Goal: Task Accomplishment & Management: Use online tool/utility

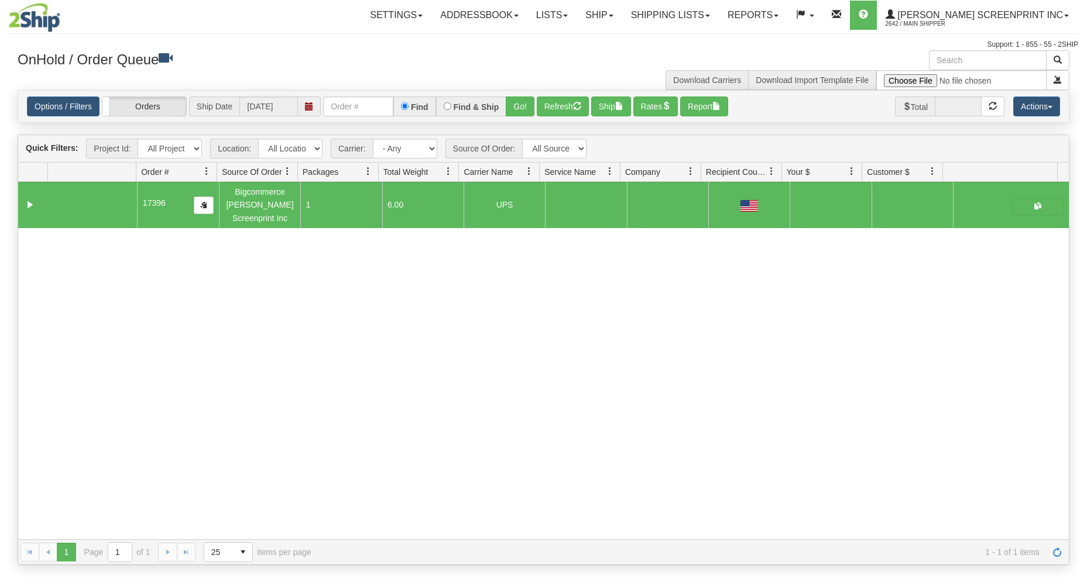
click at [344, 108] on input "text" at bounding box center [358, 107] width 70 height 20
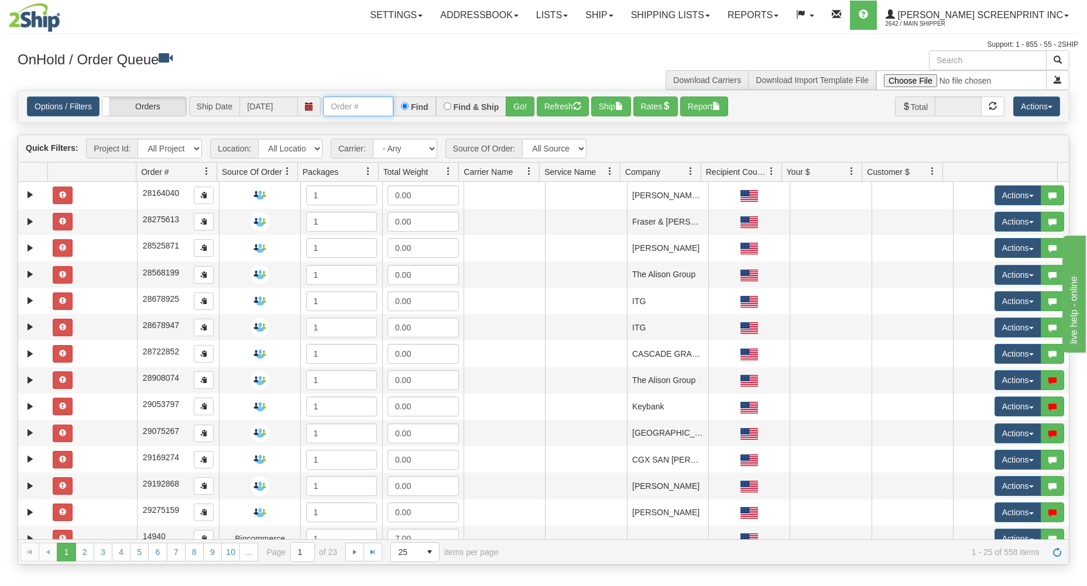
click at [341, 108] on input "text" at bounding box center [358, 107] width 70 height 20
type input "17391"
click at [525, 99] on button "Go!" at bounding box center [520, 107] width 29 height 20
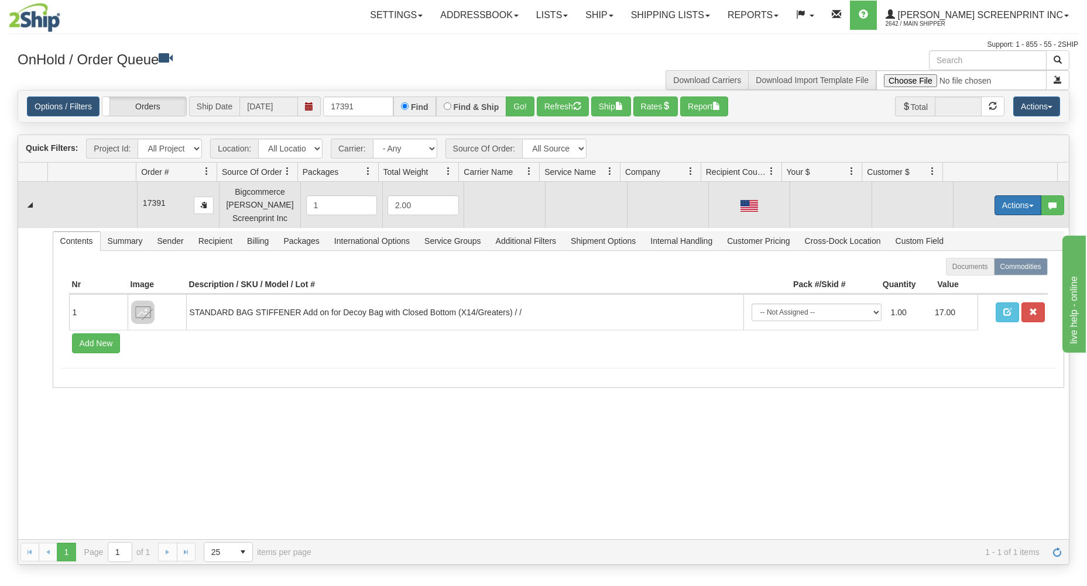
click at [1015, 209] on button "Actions" at bounding box center [1017, 205] width 47 height 20
click at [958, 225] on span at bounding box center [962, 227] width 8 height 8
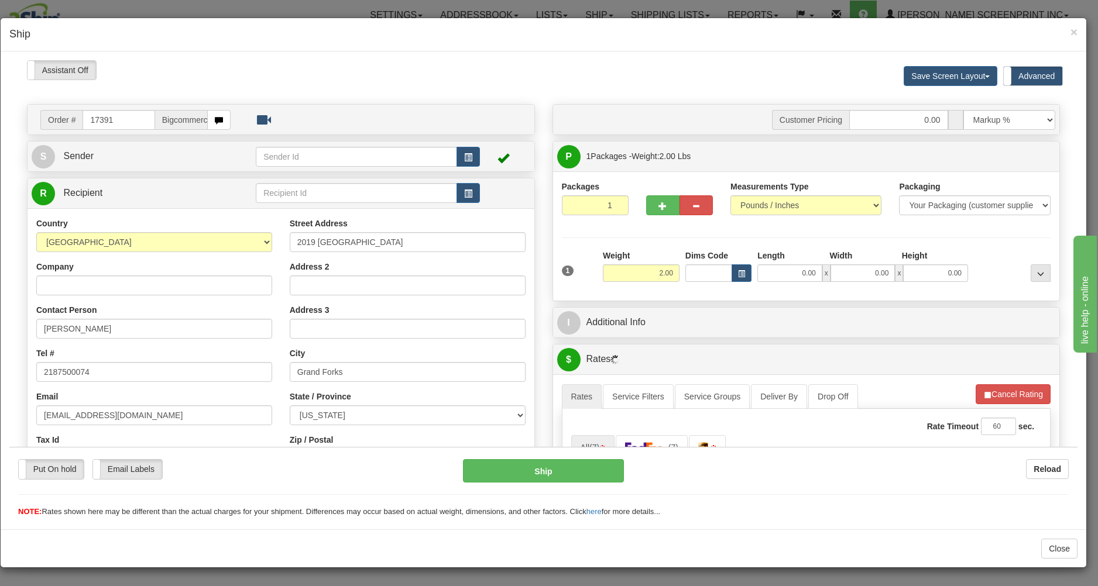
type input "3.95"
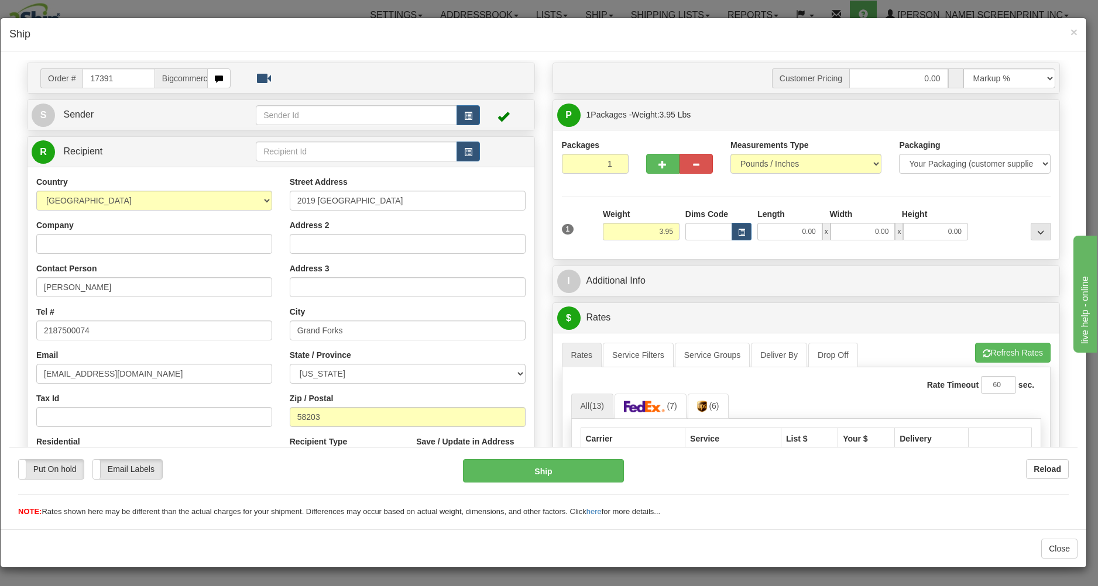
scroll to position [63, 0]
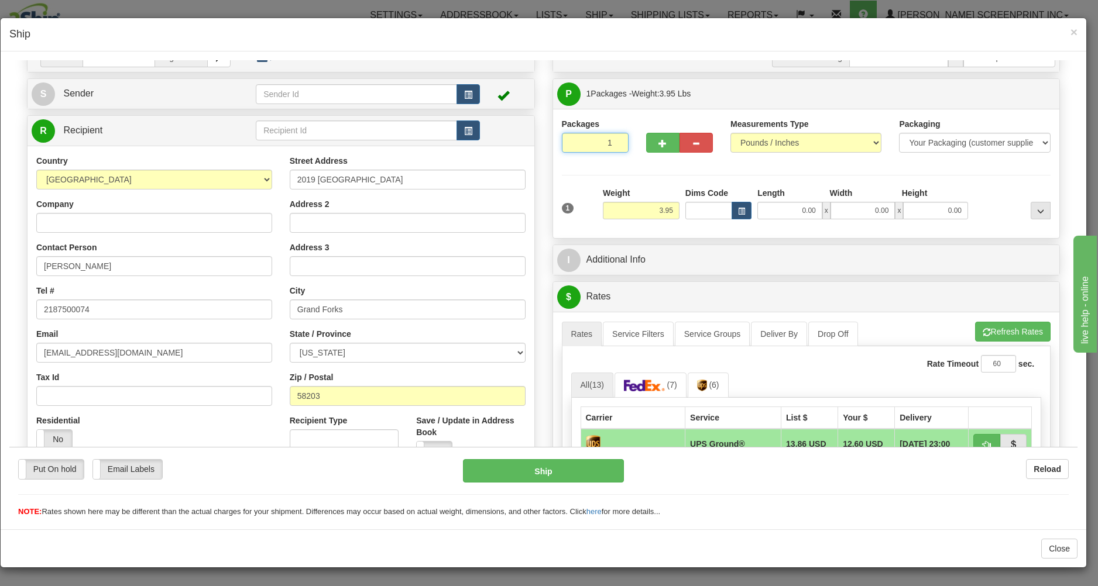
drag, startPoint x: 578, startPoint y: 133, endPoint x: 601, endPoint y: 154, distance: 31.5
click at [579, 138] on input "1" at bounding box center [595, 142] width 67 height 20
click at [648, 205] on input "3.95" at bounding box center [641, 210] width 77 height 18
click at [772, 211] on input "0.00" at bounding box center [789, 210] width 65 height 18
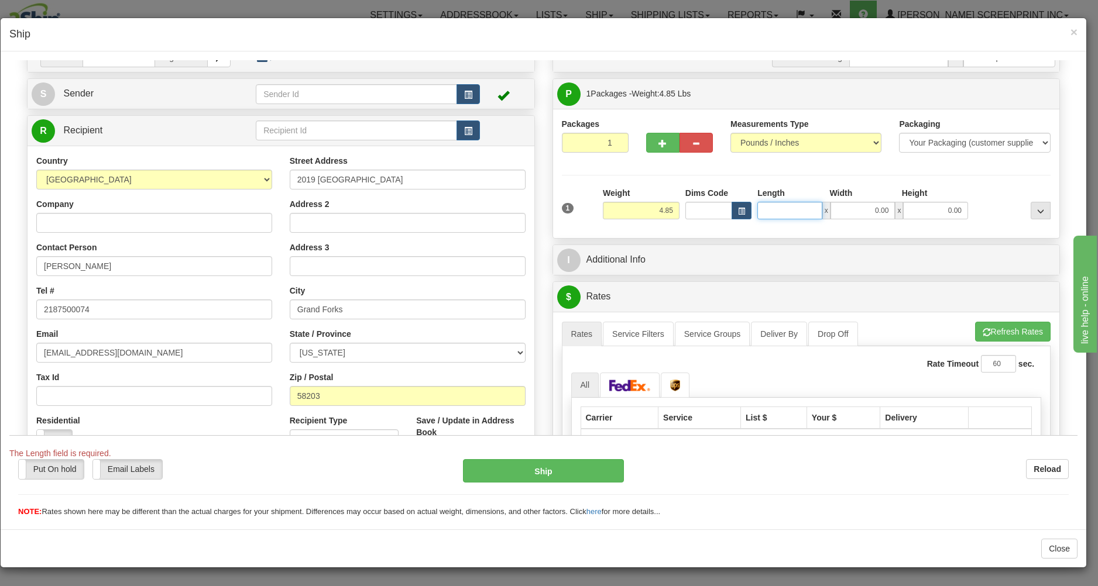
type input "3.20"
type input "31"
type input "3.95"
type input "31.00"
click at [853, 211] on input "0.00" at bounding box center [862, 210] width 65 height 18
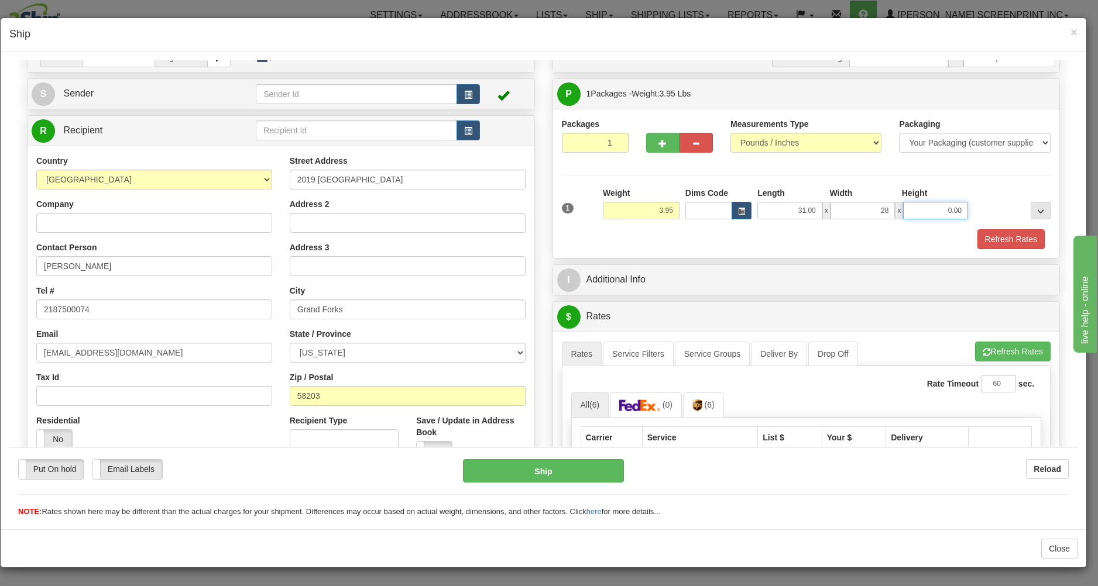
type input "28.00"
click at [929, 218] on input "0.00" at bounding box center [935, 210] width 65 height 18
type input "2.00"
click at [985, 238] on button "Refresh Rates" at bounding box center [1010, 239] width 67 height 20
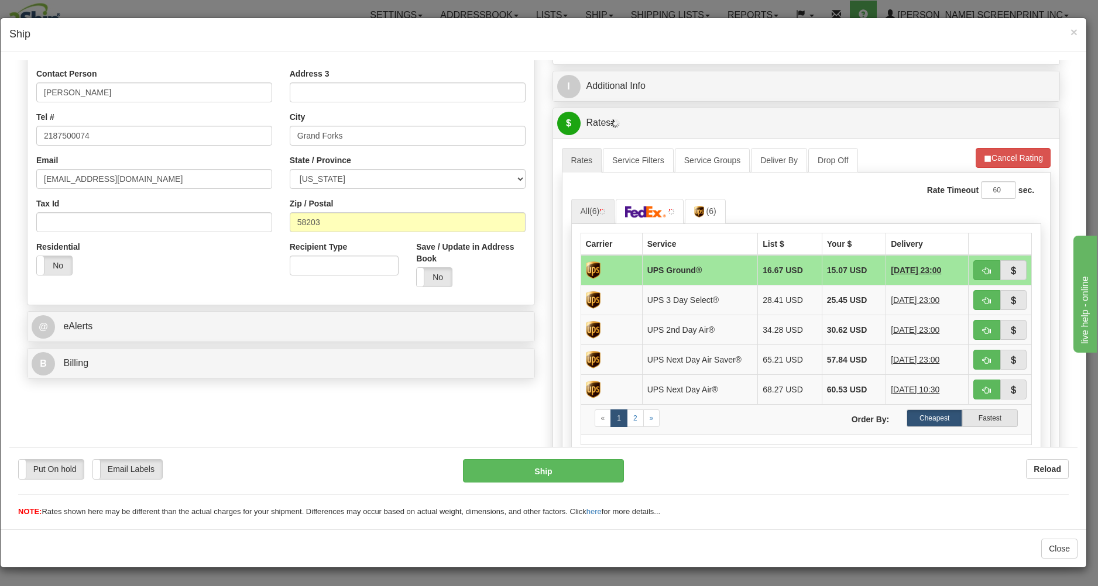
scroll to position [250, 0]
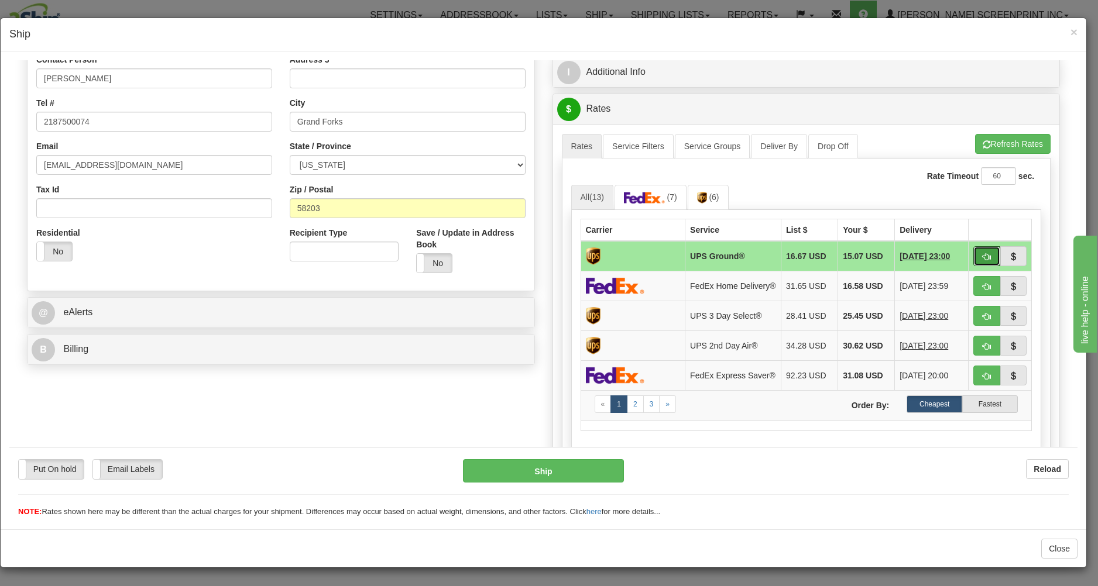
drag, startPoint x: 972, startPoint y: 255, endPoint x: 958, endPoint y: 263, distance: 15.8
click at [982, 259] on span "button" at bounding box center [986, 257] width 8 height 8
type input "03"
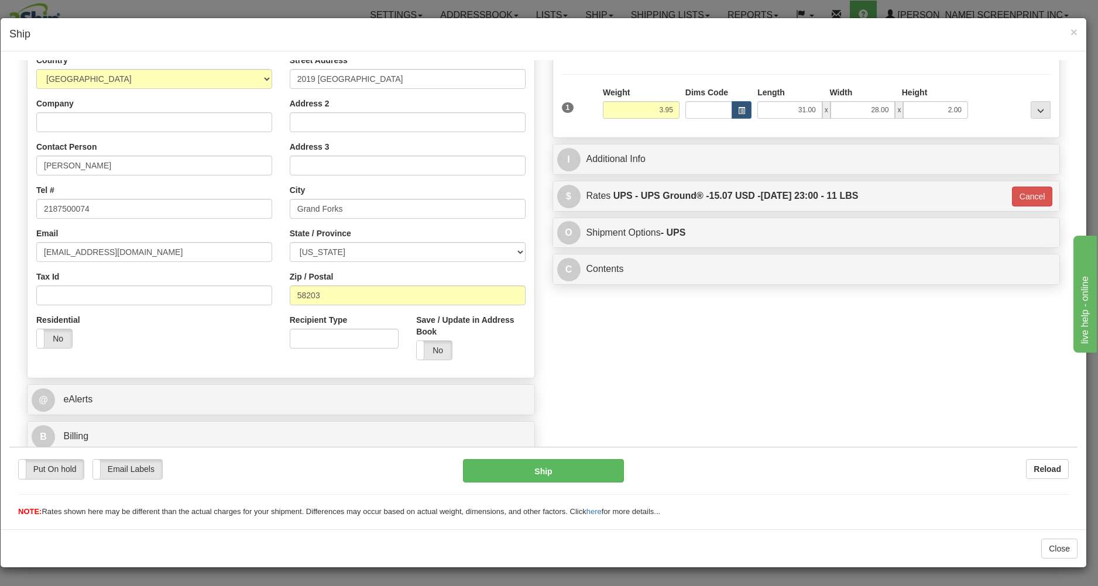
scroll to position [166, 0]
click at [585, 473] on button "Ship" at bounding box center [543, 470] width 160 height 23
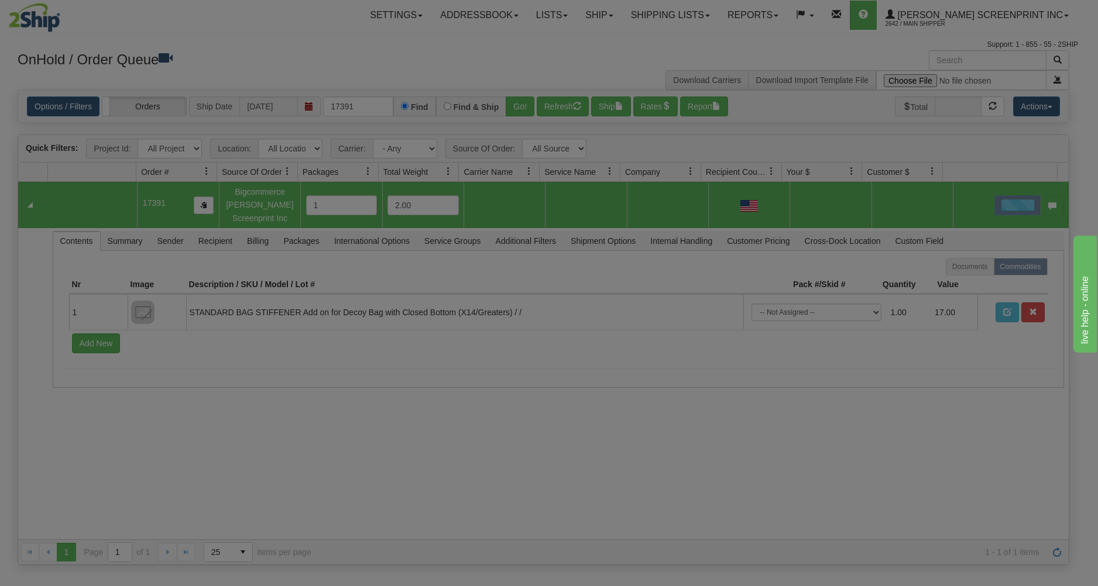
scroll to position [0, 0]
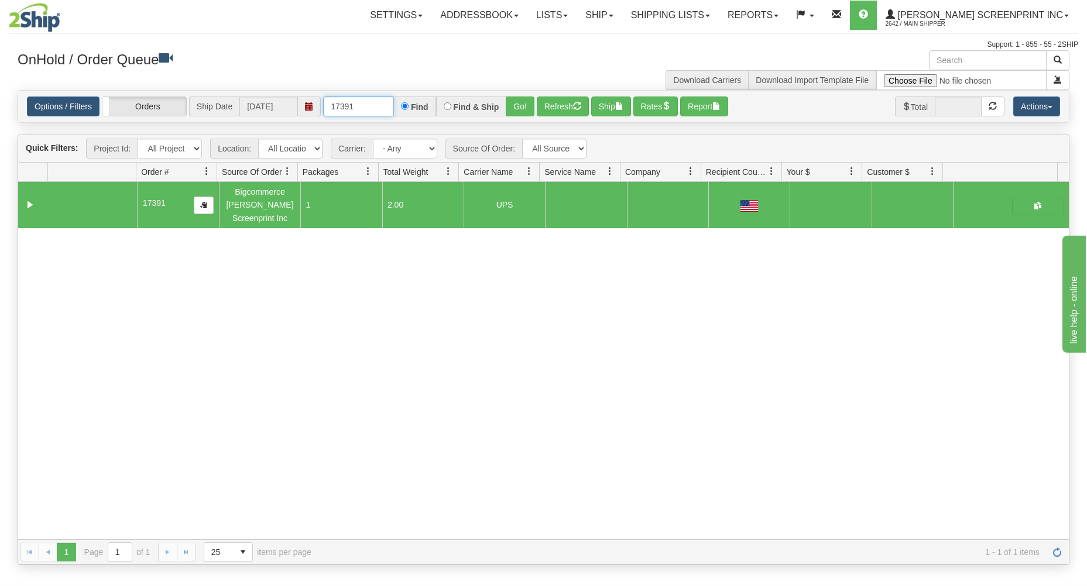
click at [376, 108] on input "17391" at bounding box center [358, 107] width 70 height 20
type input "1"
type input "17397"
click at [514, 108] on button "Go!" at bounding box center [520, 107] width 29 height 20
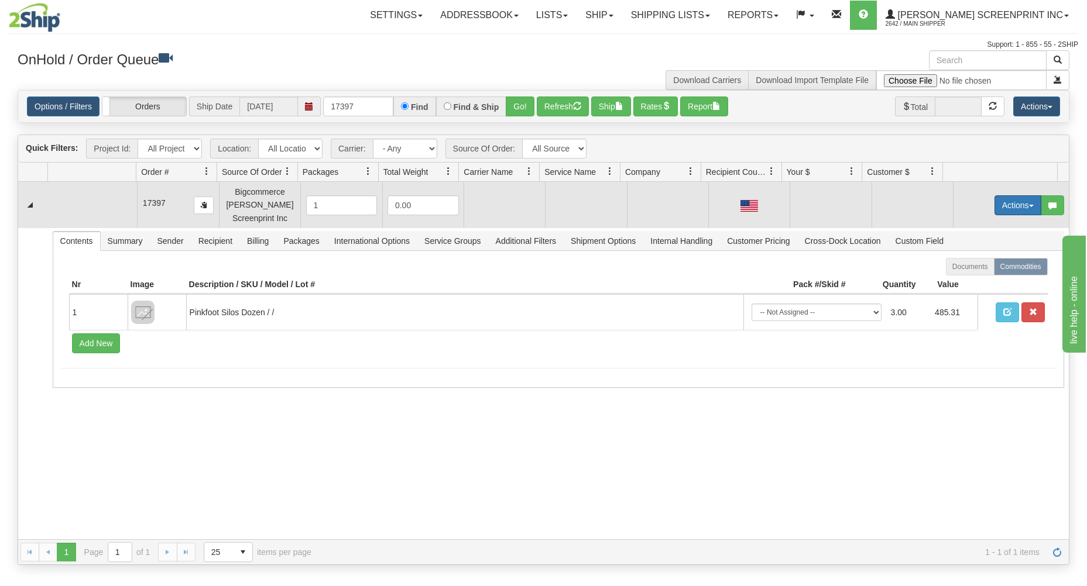
click at [1003, 207] on button "Actions" at bounding box center [1017, 205] width 47 height 20
click at [958, 226] on span "Open" at bounding box center [972, 227] width 28 height 9
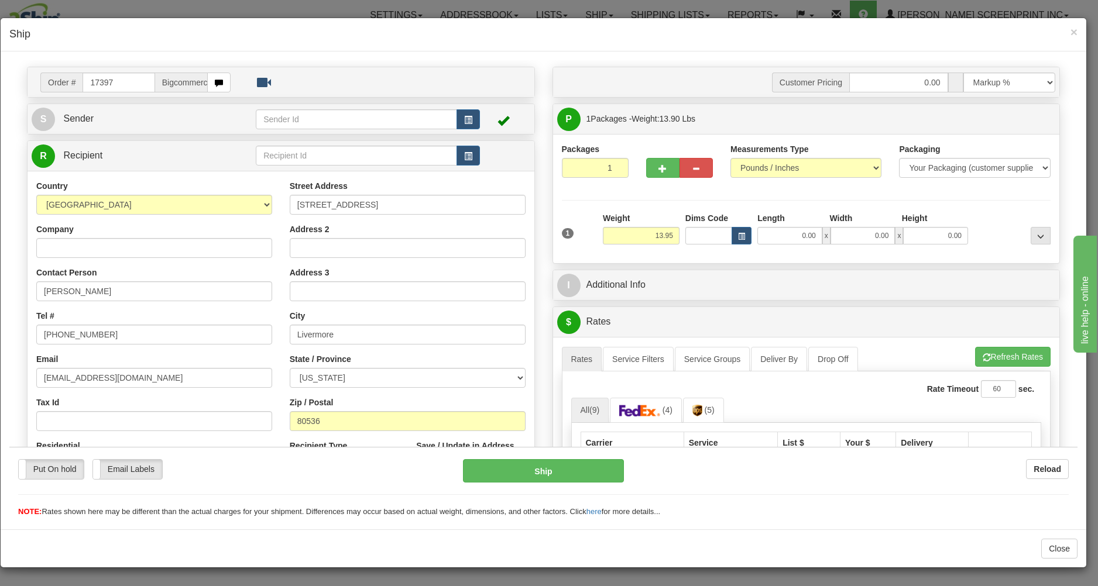
scroll to position [63, 0]
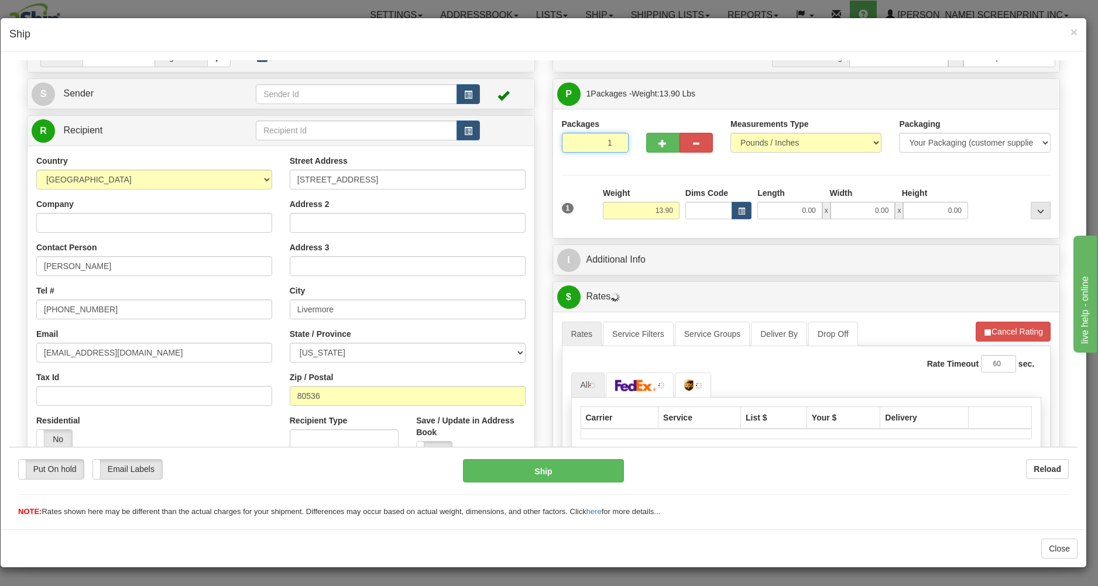
drag, startPoint x: 586, startPoint y: 140, endPoint x: 607, endPoint y: 178, distance: 43.5
click at [586, 142] on input "1" at bounding box center [595, 142] width 67 height 20
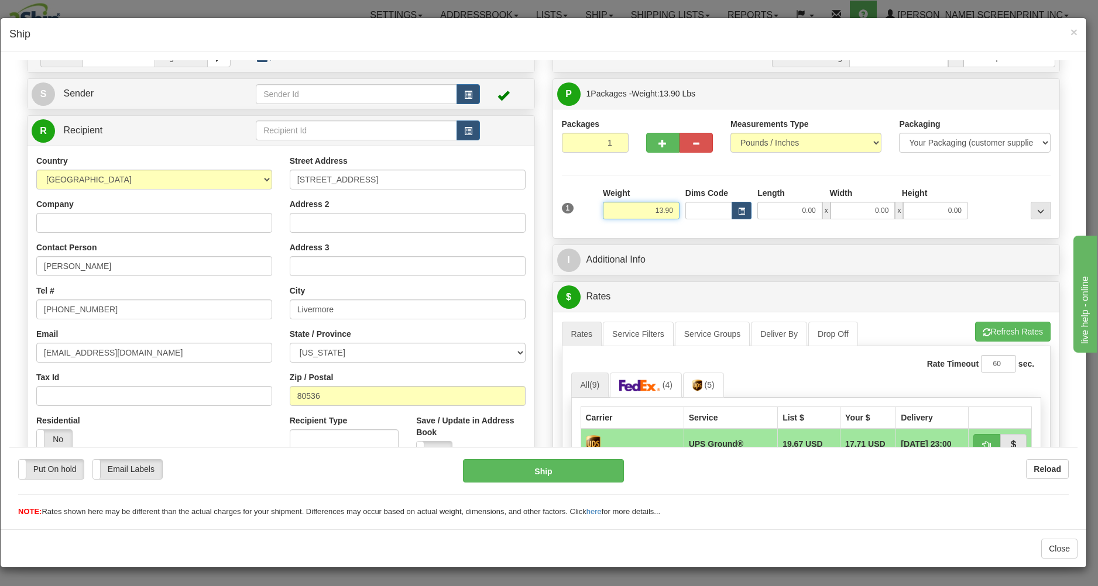
click at [640, 206] on input "13.90" at bounding box center [641, 210] width 77 height 18
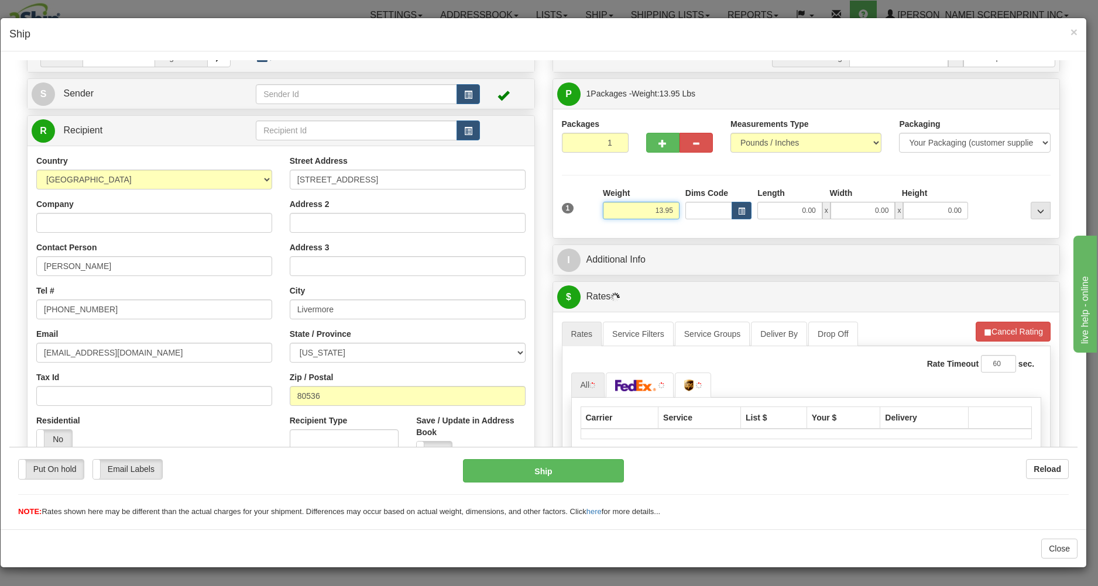
type input "13.90"
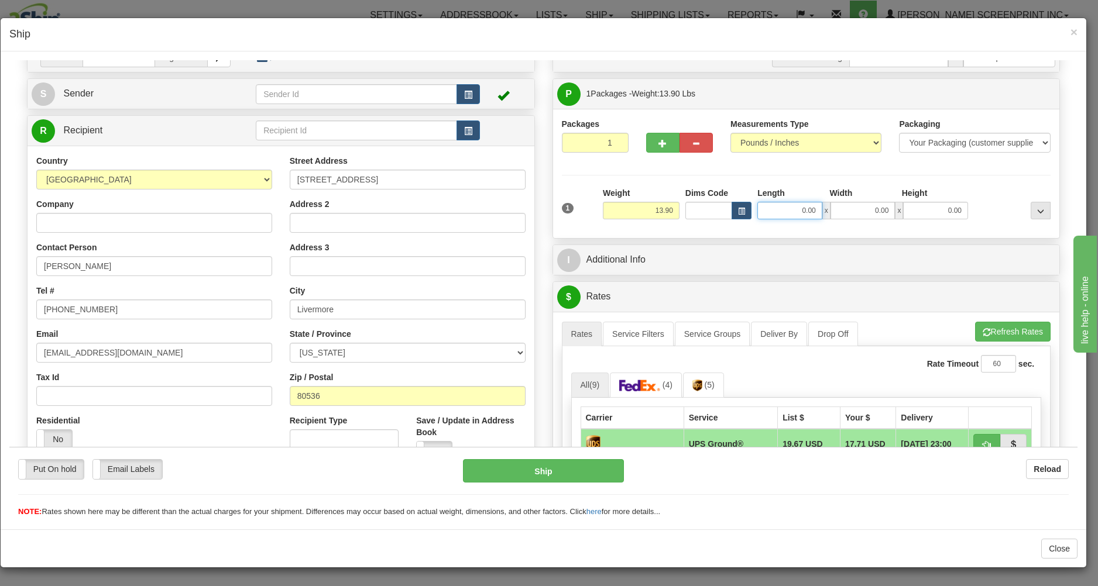
click at [780, 214] on input "0.00" at bounding box center [789, 210] width 65 height 18
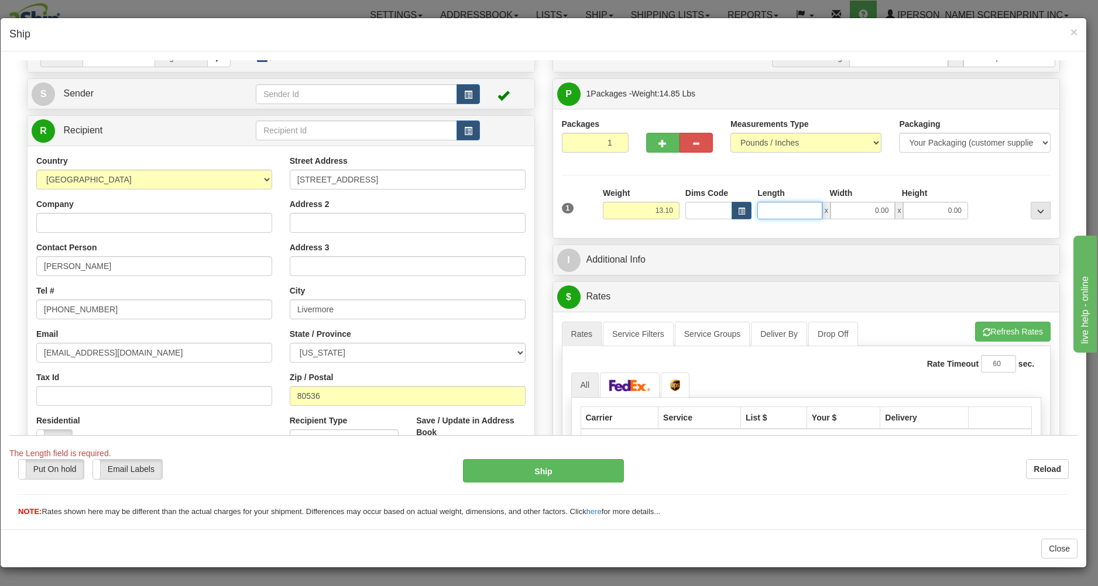
type input "13.15"
type input "25"
type input "13.95"
type input "25.00"
click at [841, 211] on input "0.00" at bounding box center [862, 210] width 65 height 18
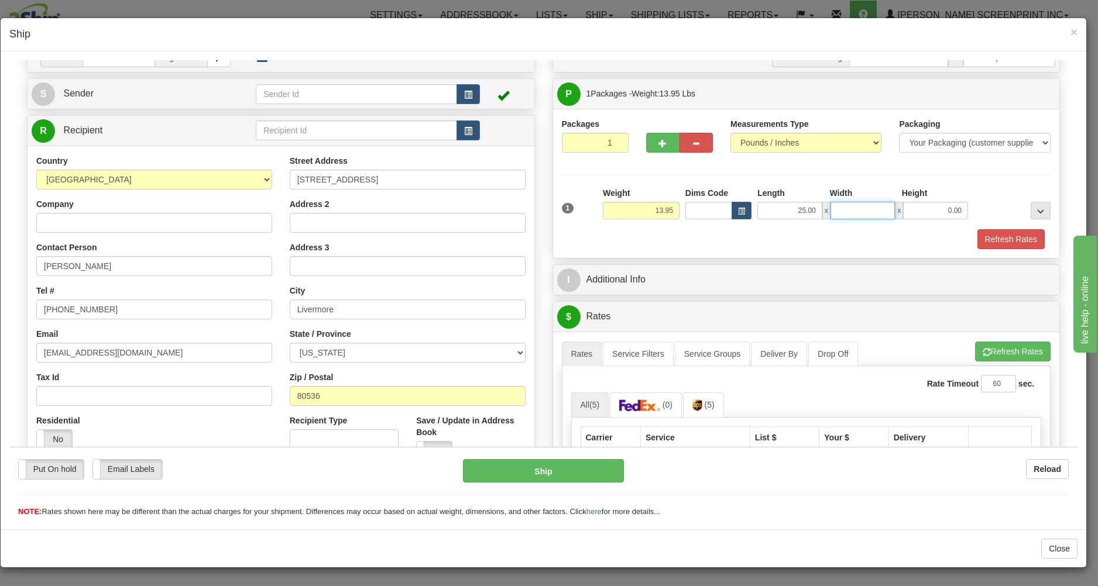
type input "13.90"
type input "20"
type input "13.95"
type input "20.00"
click at [949, 209] on input "0.00" at bounding box center [935, 210] width 65 height 18
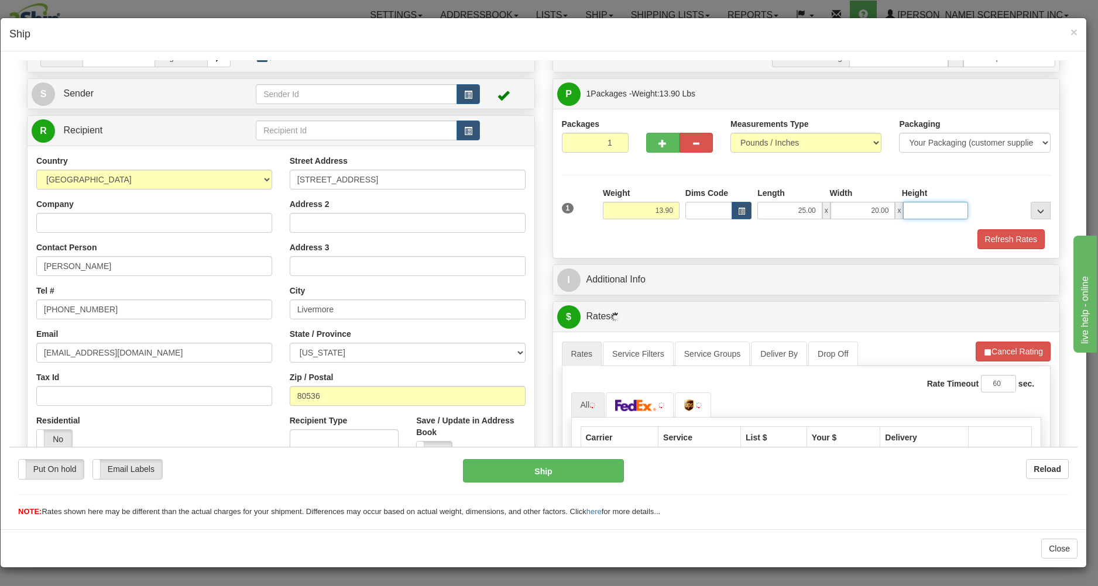
type input "13.95"
type input "6"
type input "13.90"
type input "6.00"
click at [809, 211] on input "25.00" at bounding box center [789, 210] width 65 height 18
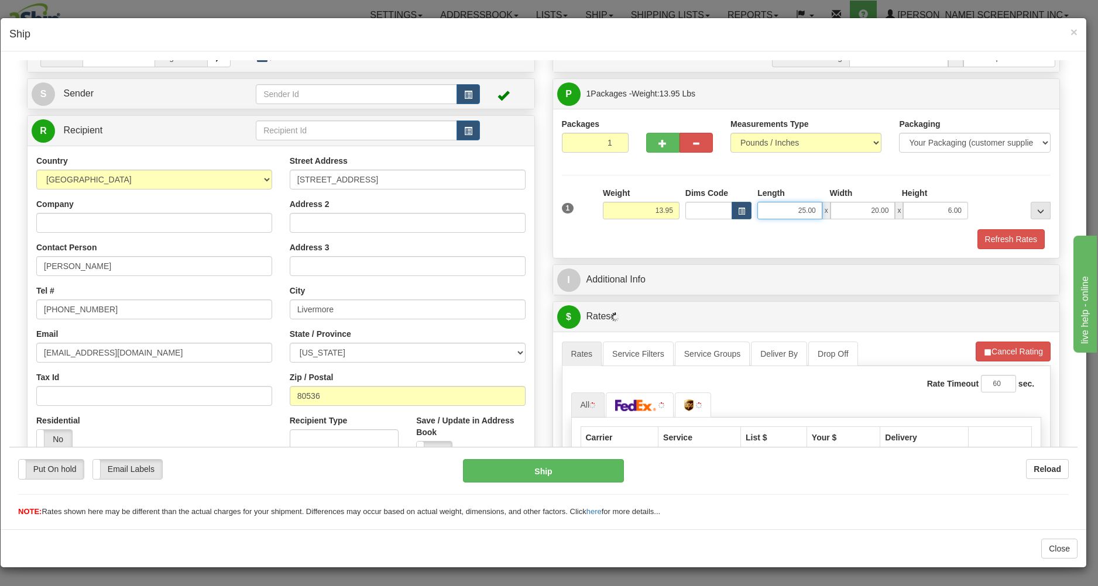
type input "13.90"
type input "25.0026"
type input "13.95"
type input "25.0"
type input "13.90"
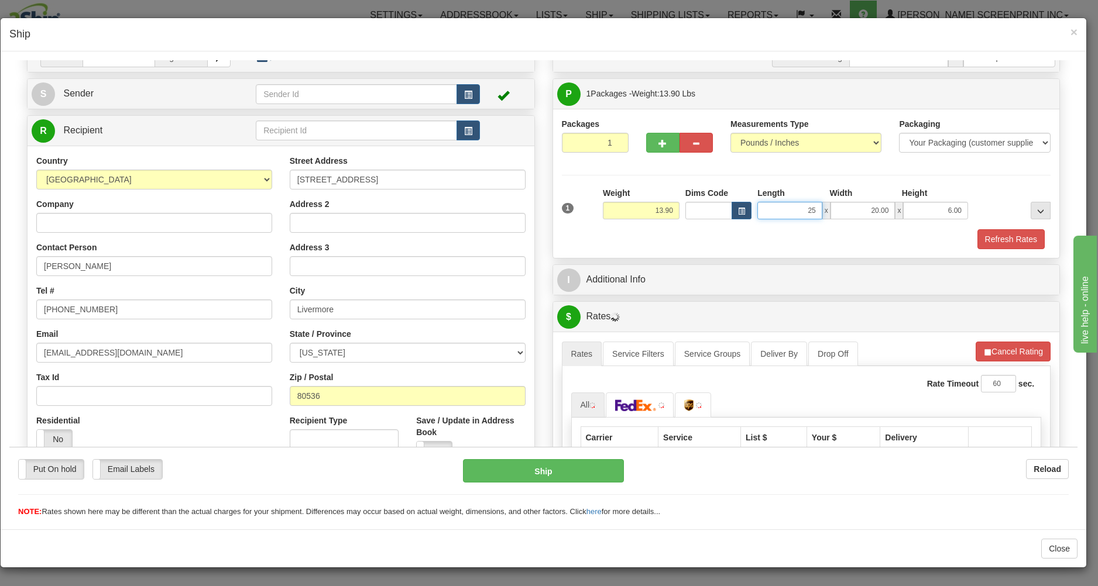
type input "2"
type input "13.95"
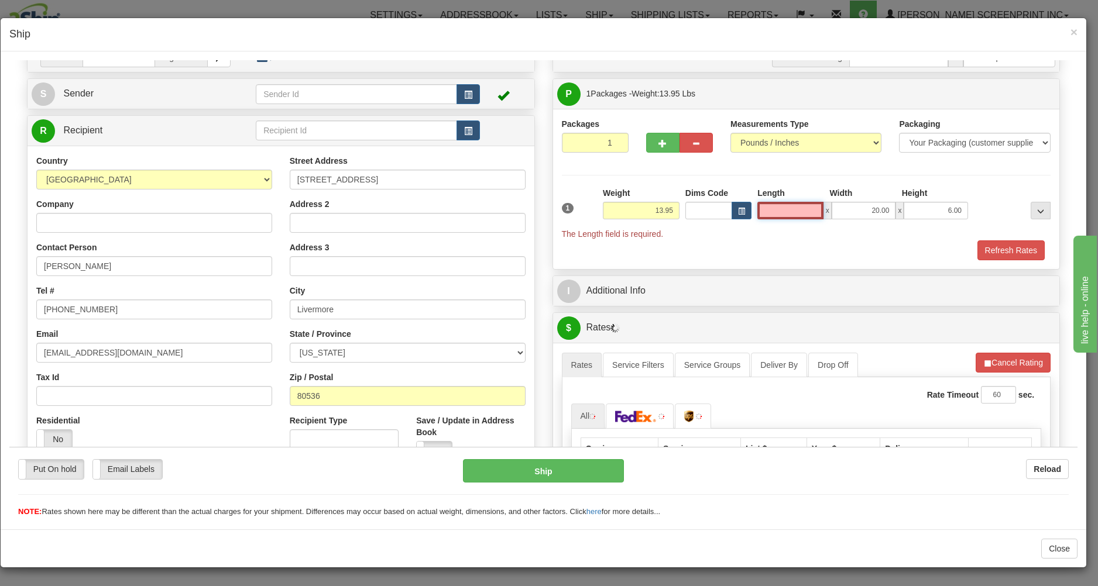
type input "13.90"
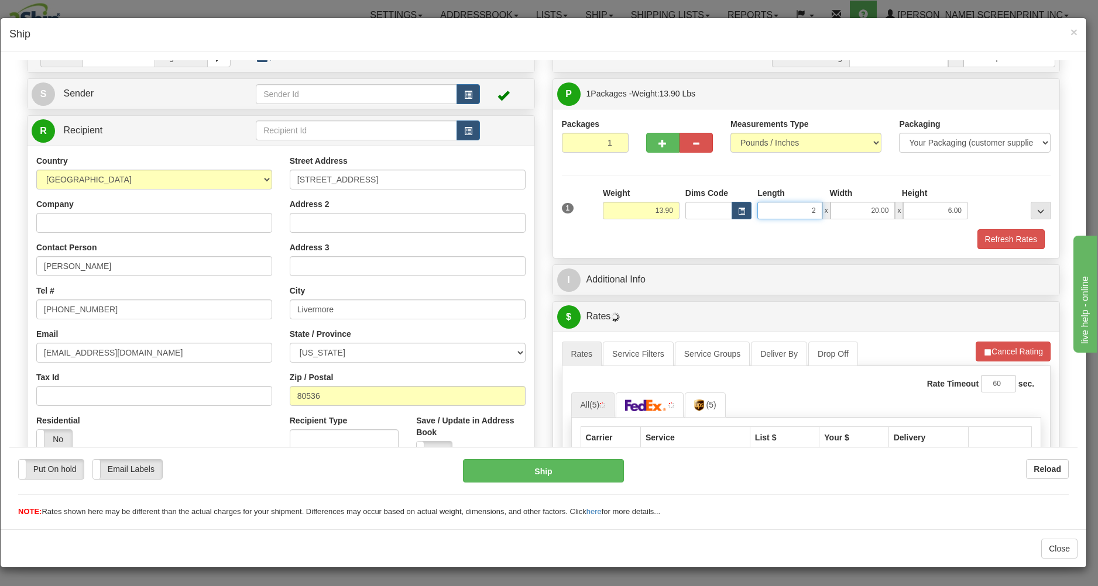
type input "26"
type input "13.95"
type input "26.00"
click at [918, 211] on input "6.00" at bounding box center [935, 210] width 65 height 18
click at [977, 233] on button "Refresh Rates" at bounding box center [1010, 239] width 67 height 20
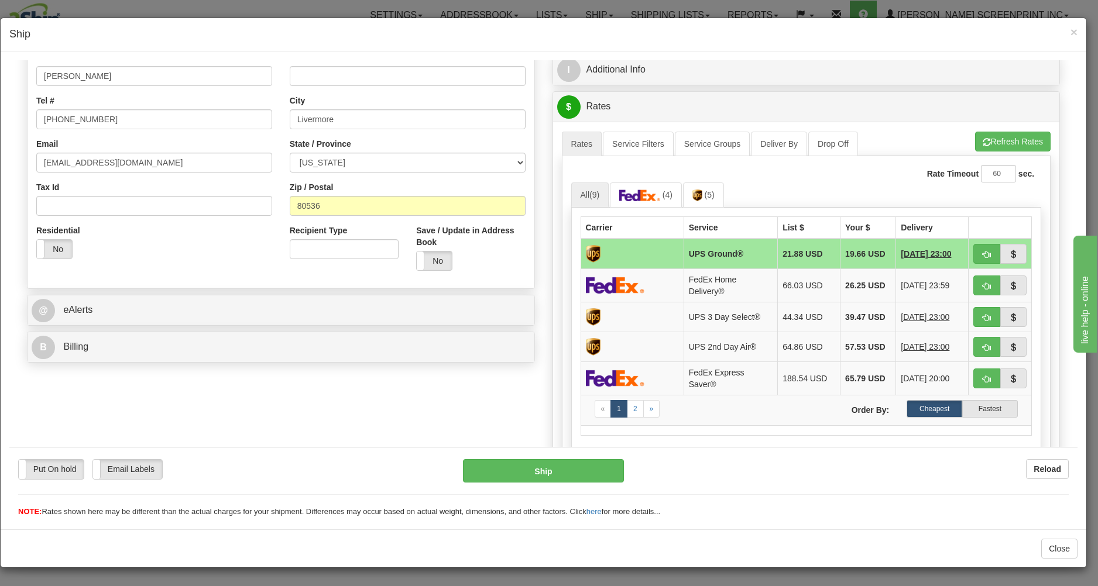
scroll to position [222, 0]
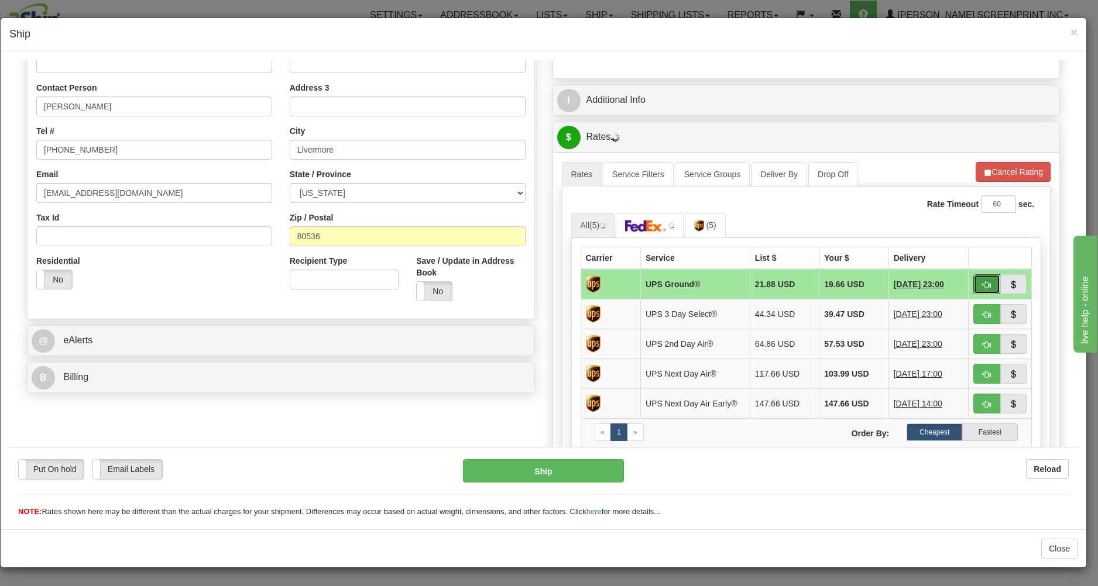
click at [973, 279] on button "button" at bounding box center [986, 284] width 27 height 20
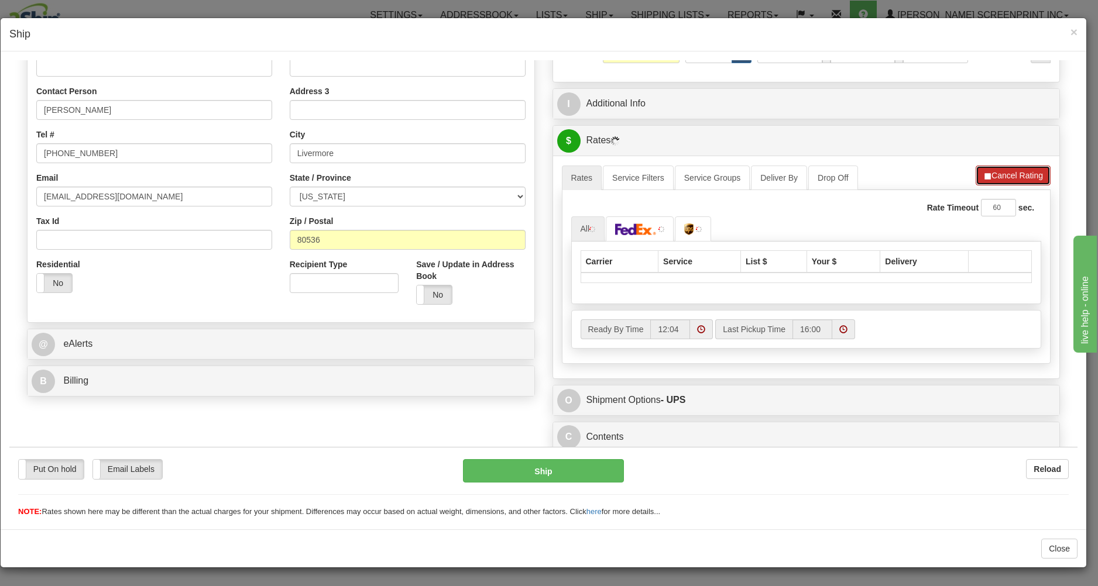
click at [1021, 175] on button "Cancel Rating" at bounding box center [1012, 175] width 75 height 20
click at [589, 226] on img at bounding box center [592, 229] width 6 height 6
click at [971, 280] on td at bounding box center [805, 277] width 451 height 11
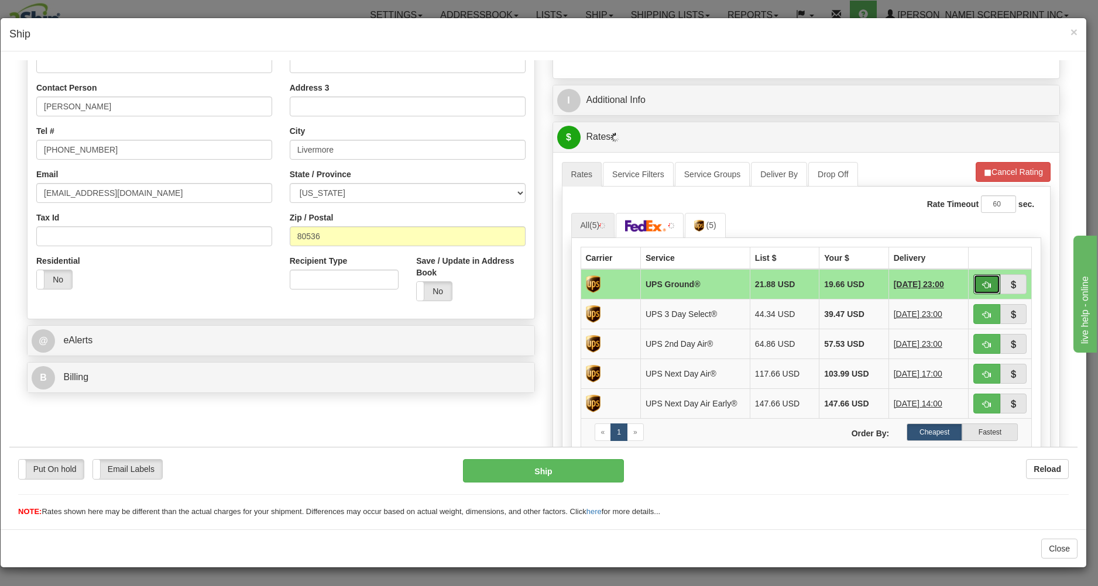
click at [982, 283] on span "button" at bounding box center [986, 285] width 8 height 8
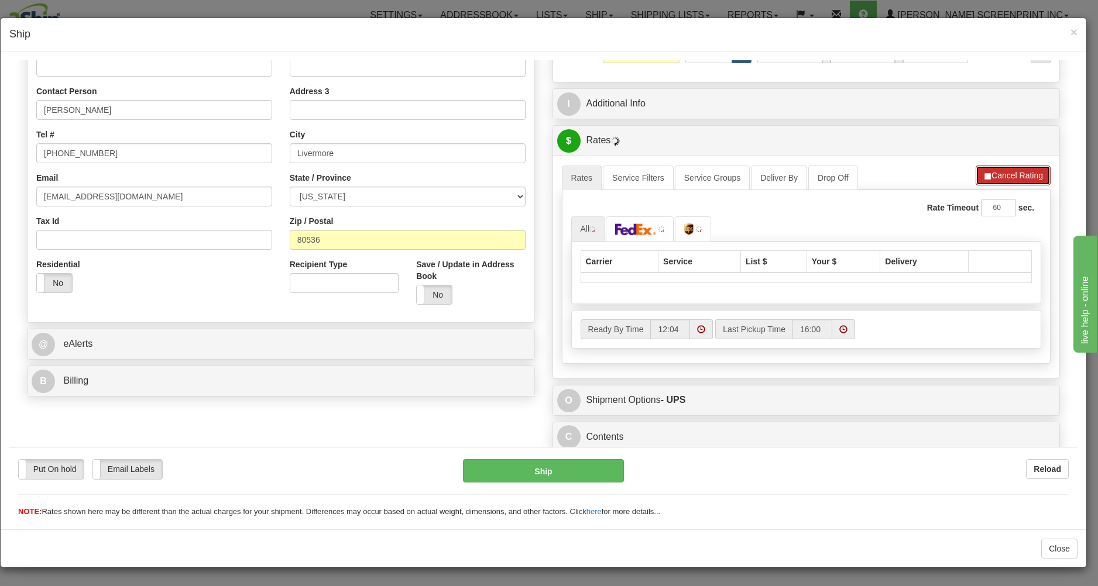
click at [1006, 167] on button "Cancel Rating" at bounding box center [1012, 175] width 75 height 20
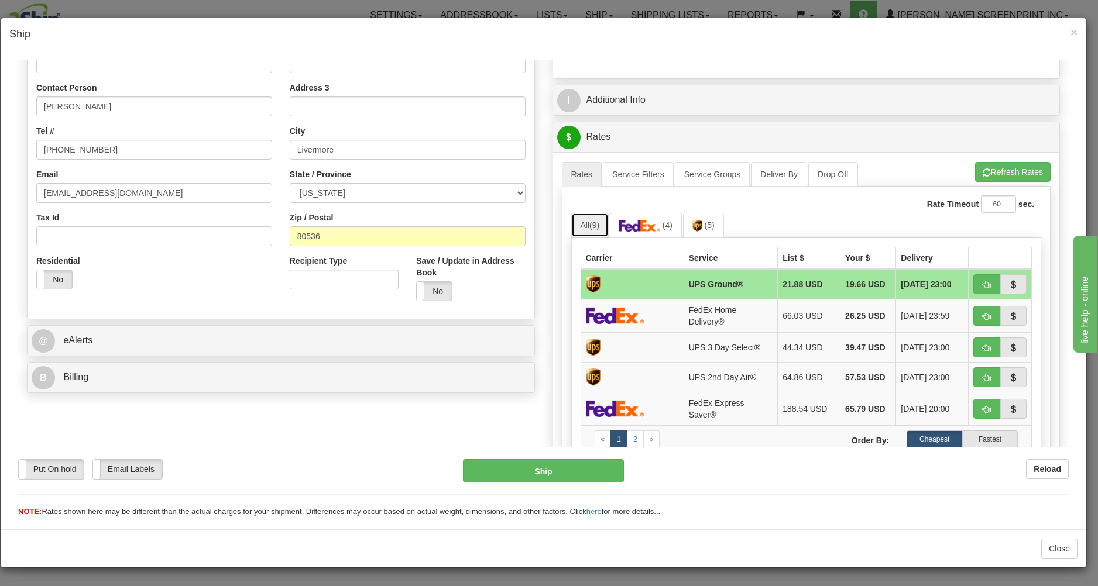
click at [590, 220] on link "All (9)" at bounding box center [590, 224] width 38 height 25
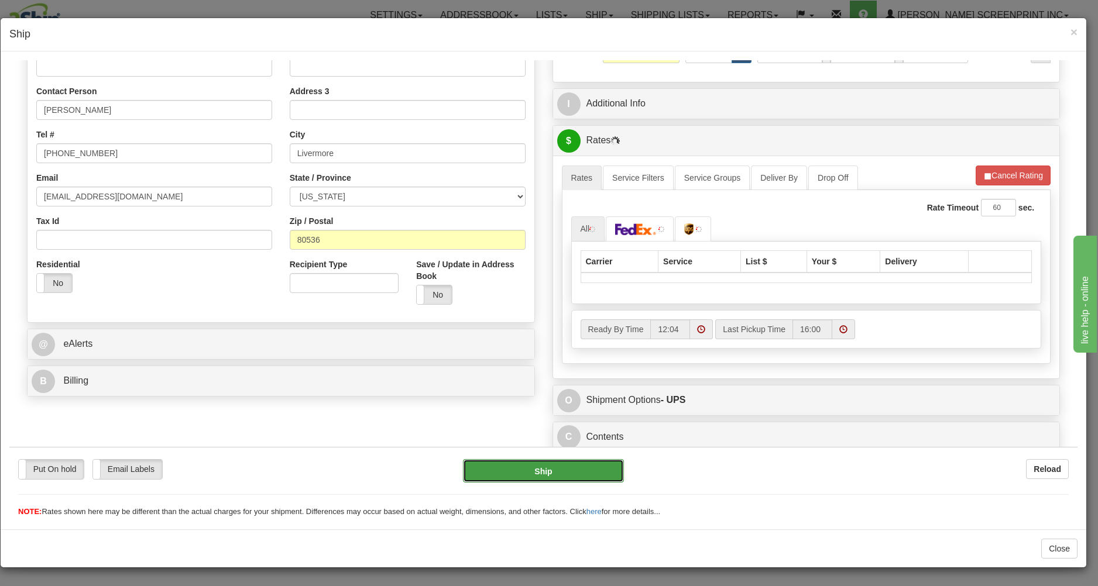
click at [579, 464] on button "Ship" at bounding box center [543, 470] width 160 height 23
click at [682, 262] on th "Service" at bounding box center [699, 261] width 83 height 22
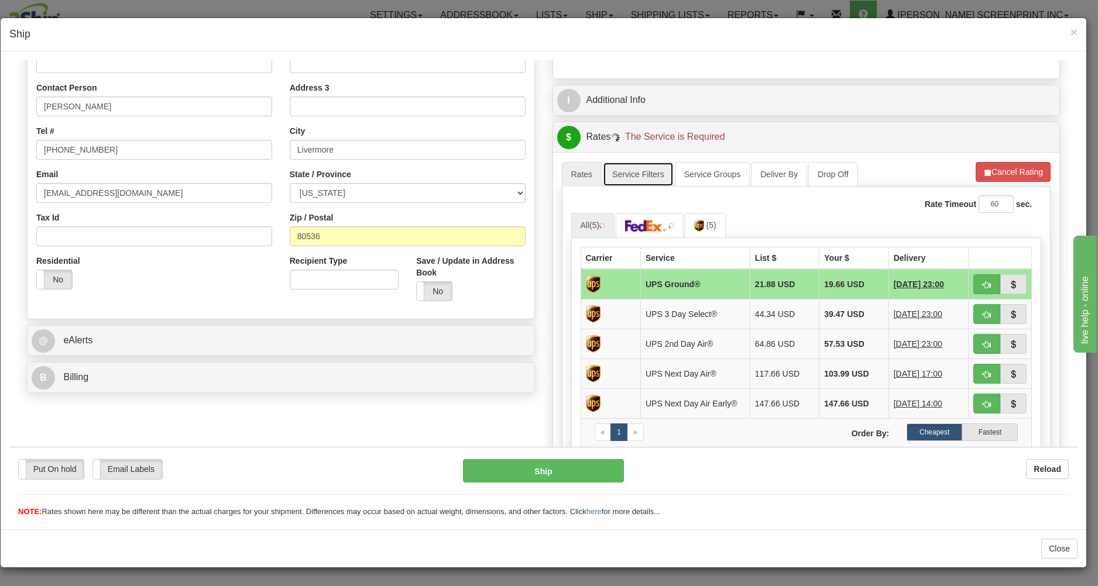
click at [656, 177] on link "Service Filters" at bounding box center [638, 173] width 71 height 25
click at [655, 177] on link "Service Filters" at bounding box center [638, 173] width 71 height 25
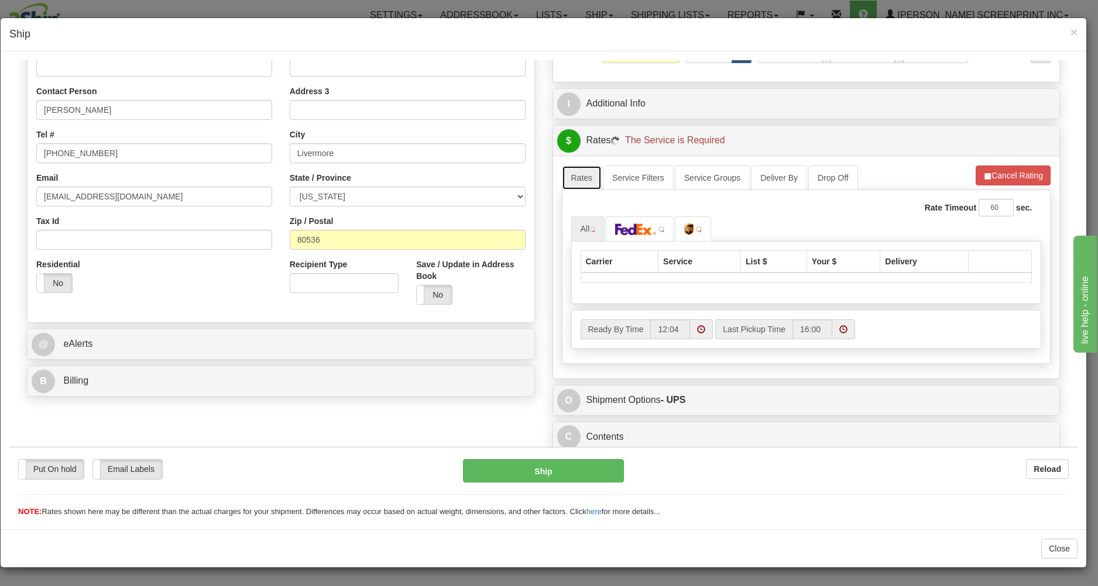
click at [572, 174] on link "Rates" at bounding box center [582, 177] width 40 height 25
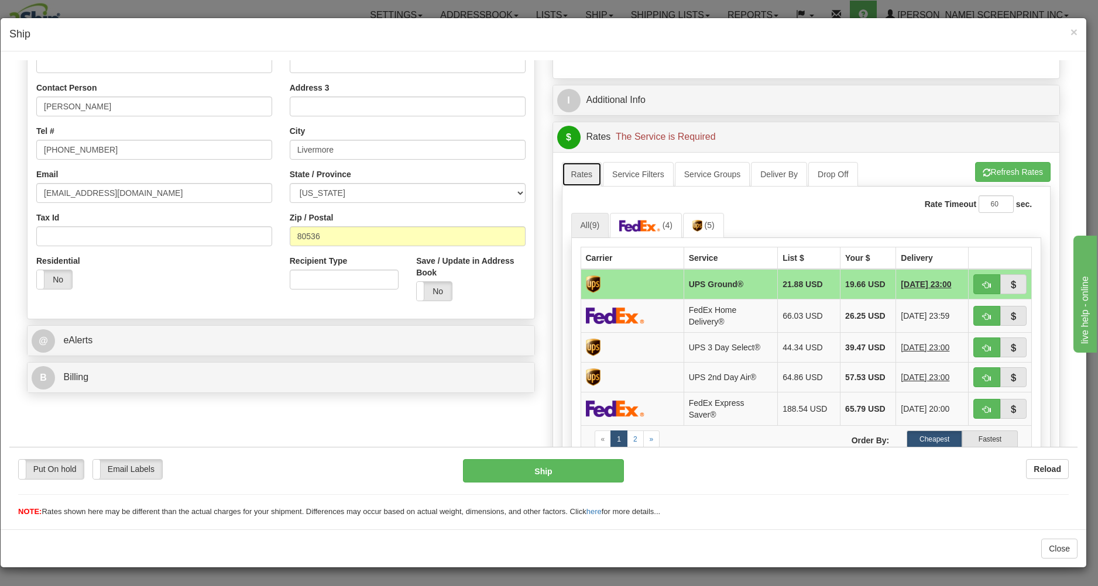
click at [572, 175] on link "Rates" at bounding box center [582, 173] width 40 height 25
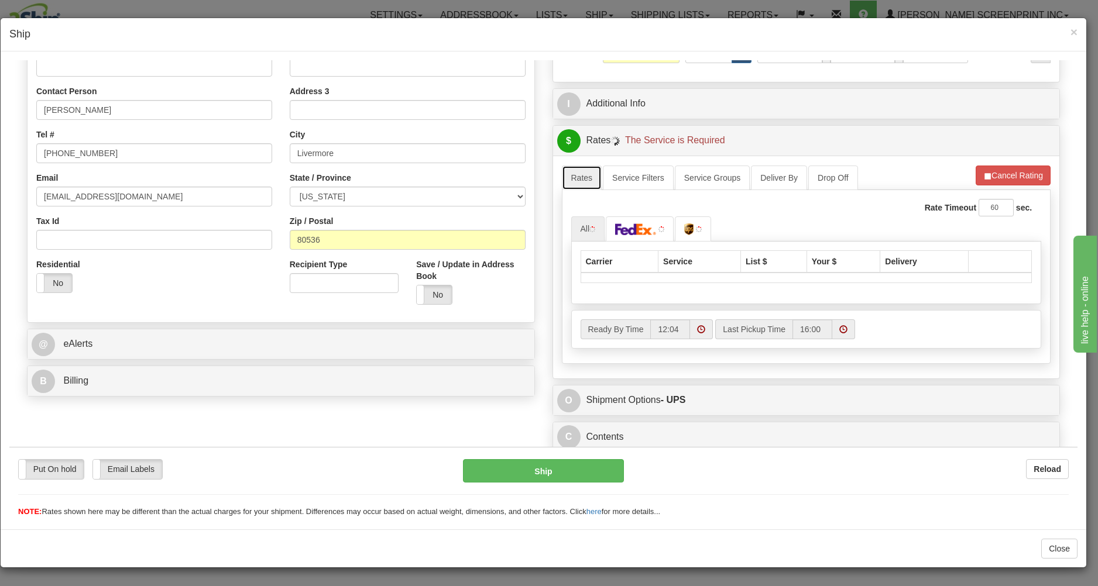
type input "13.90"
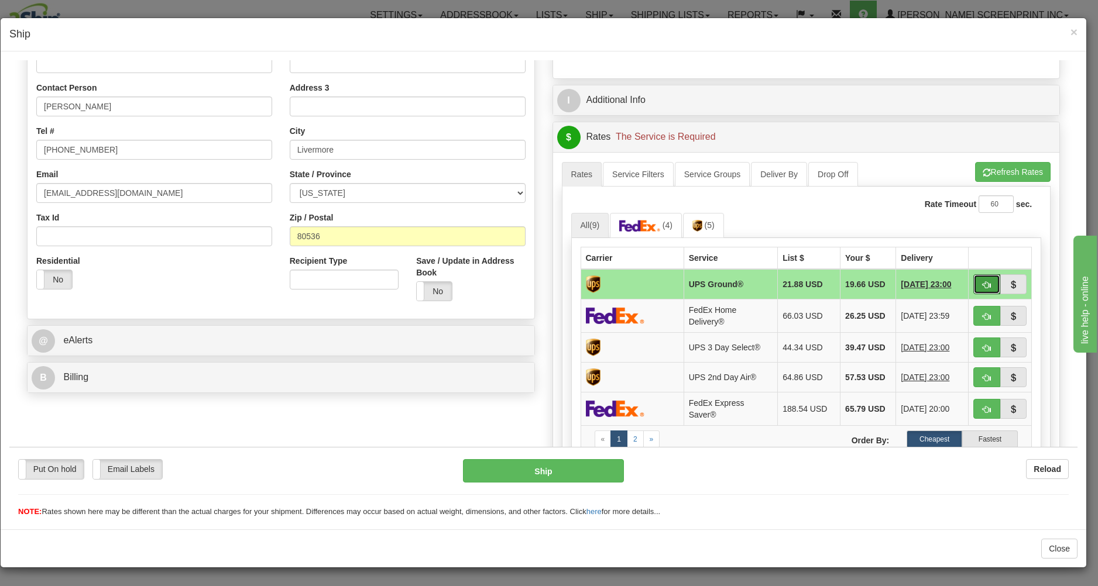
click at [973, 288] on button "button" at bounding box center [986, 284] width 27 height 20
type input "03"
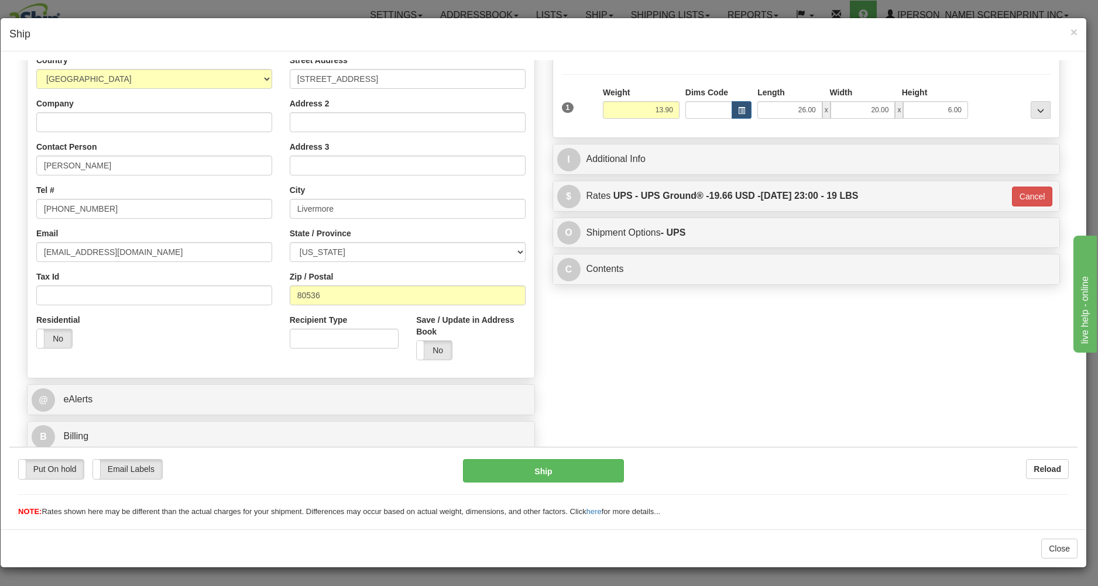
scroll to position [166, 0]
type input "13.95"
type input "03"
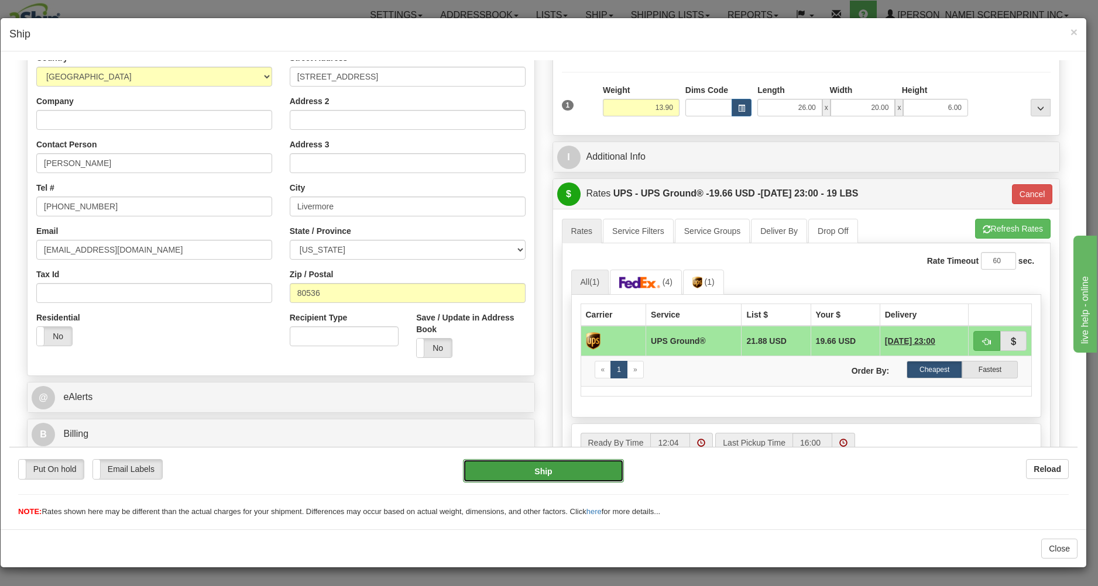
type input "13.95"
type input "03"
click at [539, 475] on button "Ship" at bounding box center [543, 470] width 160 height 23
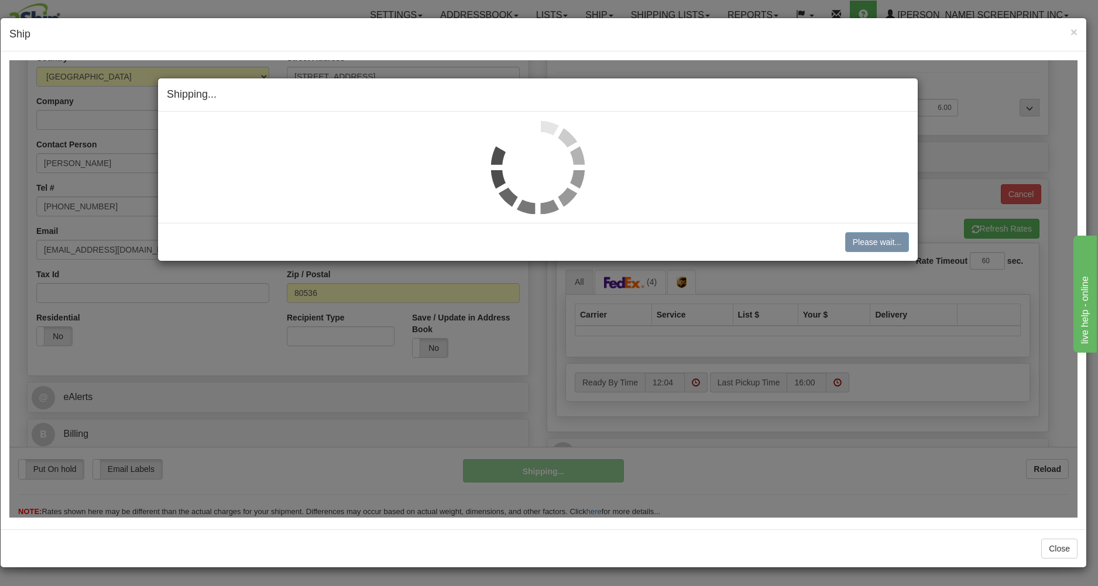
type input "13.90"
type input "03"
type input "13.90"
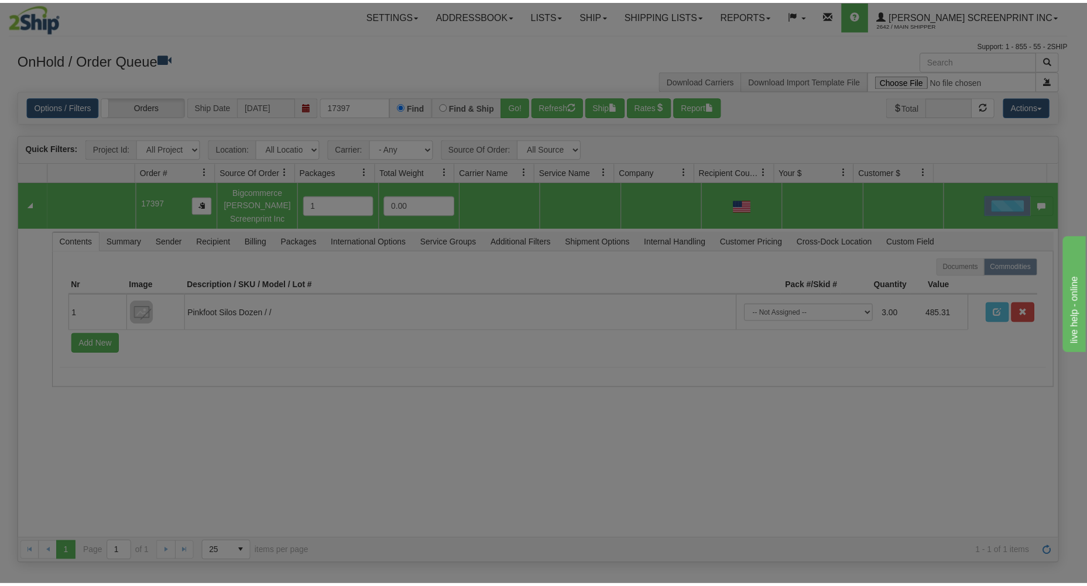
scroll to position [0, 0]
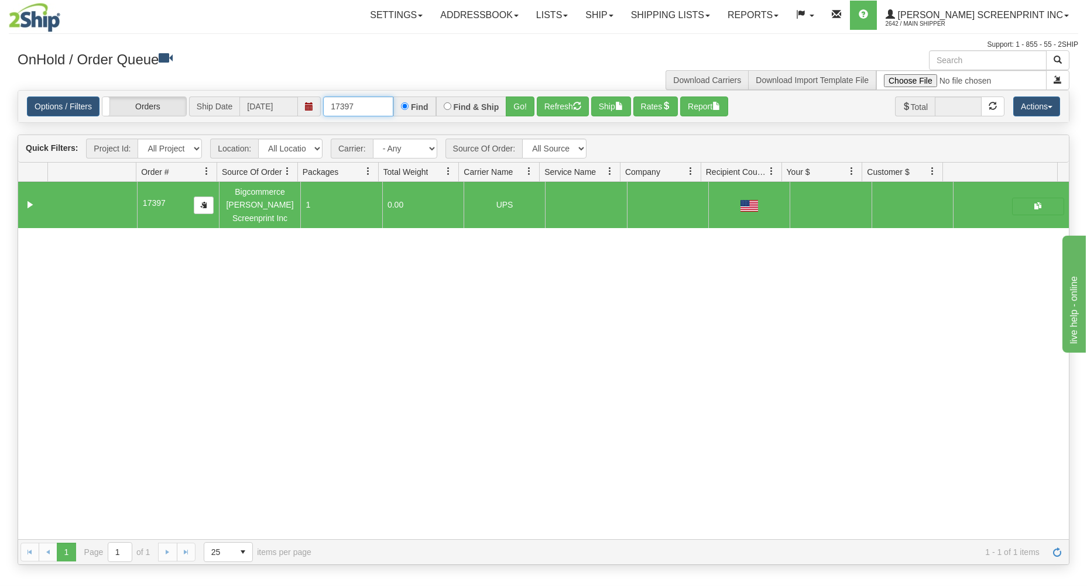
click at [359, 106] on input "17397" at bounding box center [358, 107] width 70 height 20
type input "1"
click at [349, 69] on div "OnHold / Order Queue" at bounding box center [276, 61] width 535 height 23
